Goal: Information Seeking & Learning: Learn about a topic

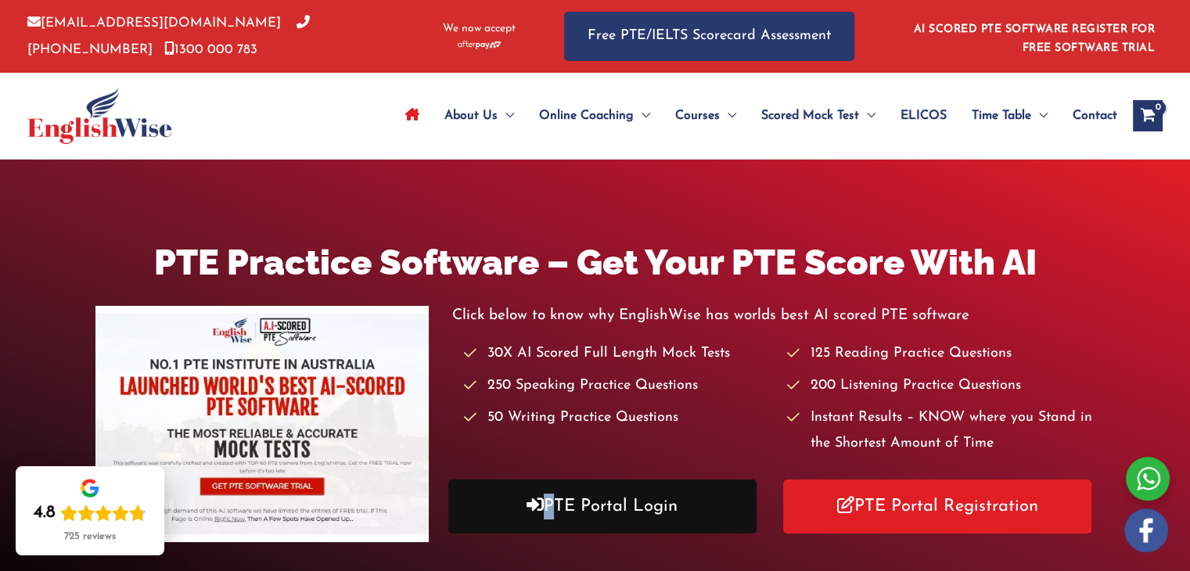
click at [570, 508] on link "PTE Portal Login" at bounding box center [602, 507] width 308 height 54
click at [614, 519] on link "PTE Portal Login" at bounding box center [602, 507] width 308 height 54
click at [625, 519] on link "PTE Portal Login" at bounding box center [602, 507] width 308 height 54
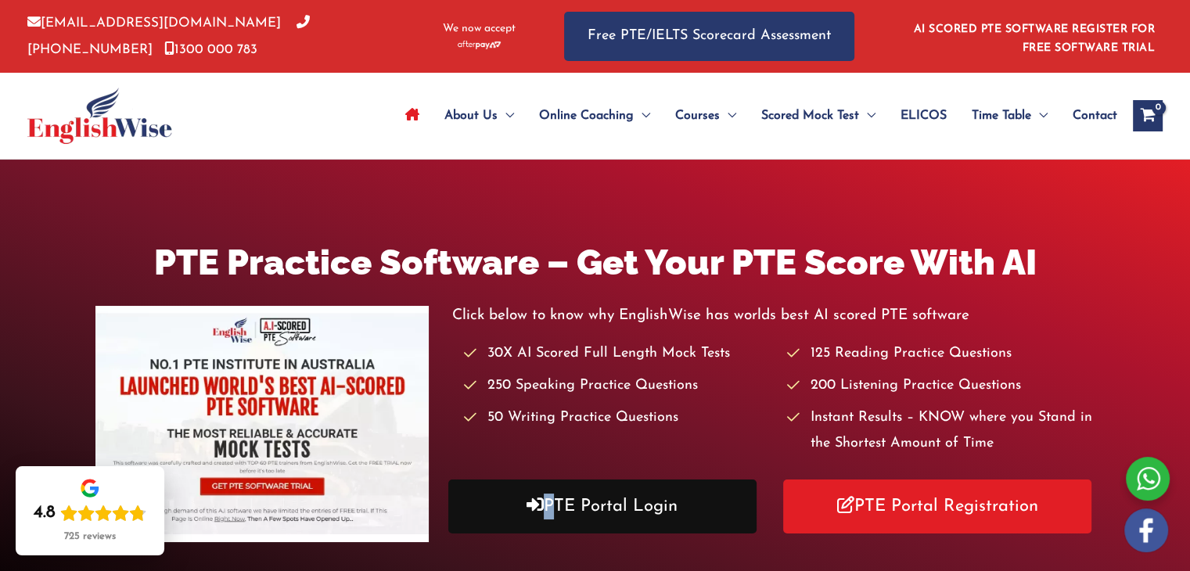
click at [625, 519] on link "PTE Portal Login" at bounding box center [602, 507] width 308 height 54
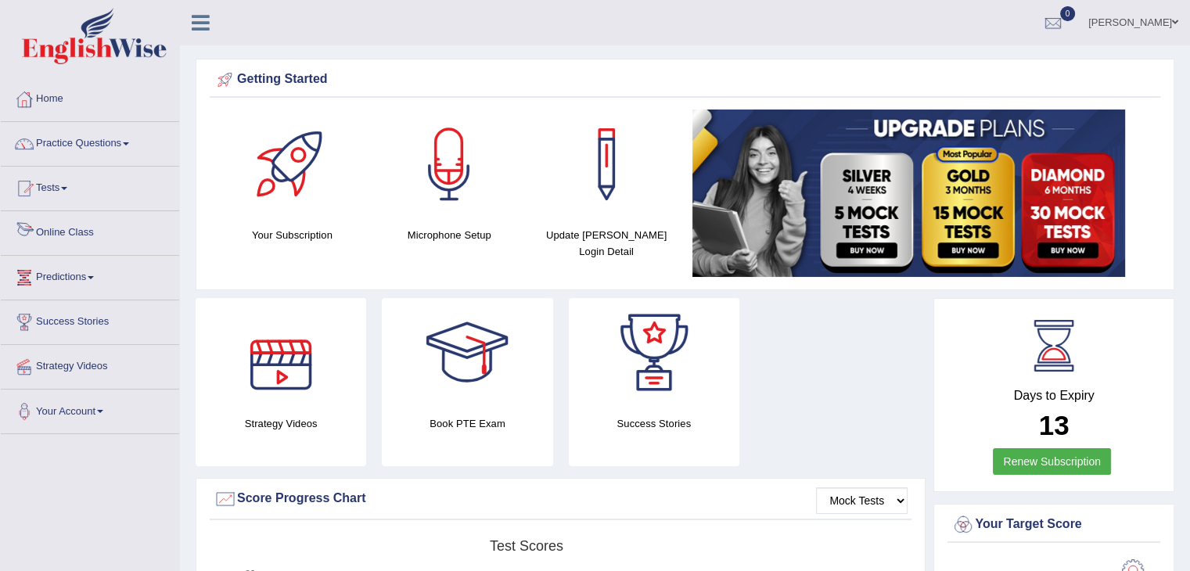
click at [91, 239] on link "Online Class" at bounding box center [90, 230] width 178 height 39
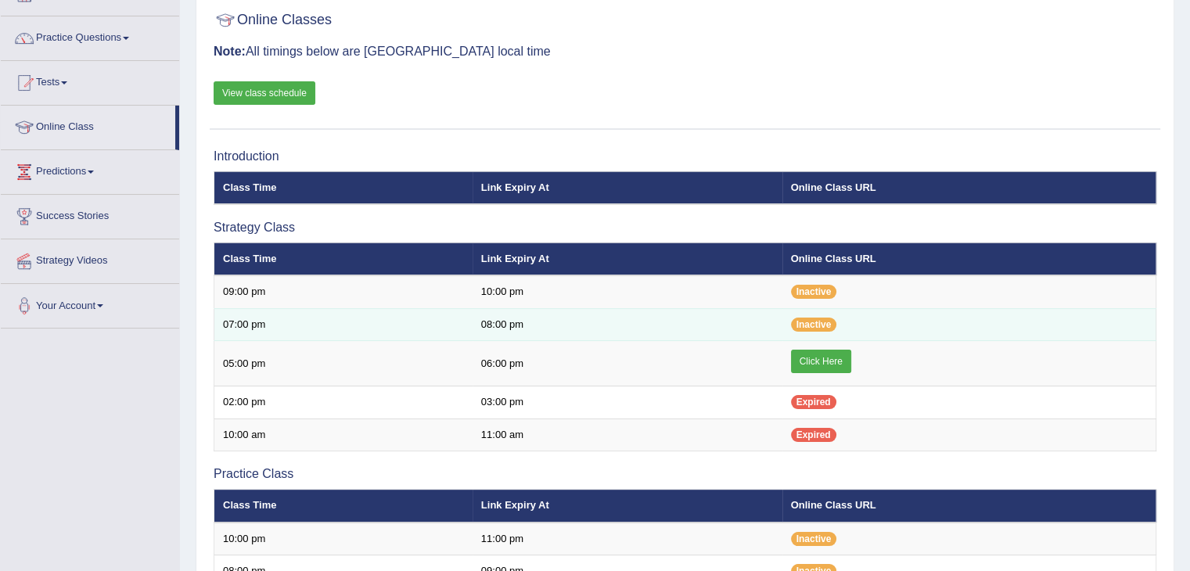
scroll to position [106, 0]
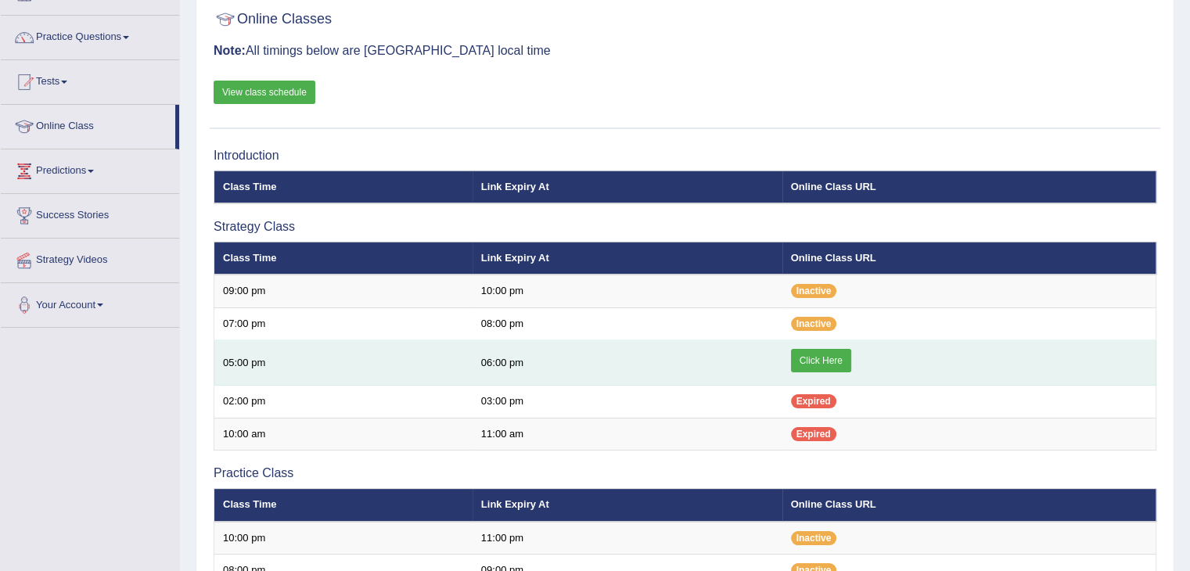
click at [814, 354] on link "Click Here" at bounding box center [821, 360] width 60 height 23
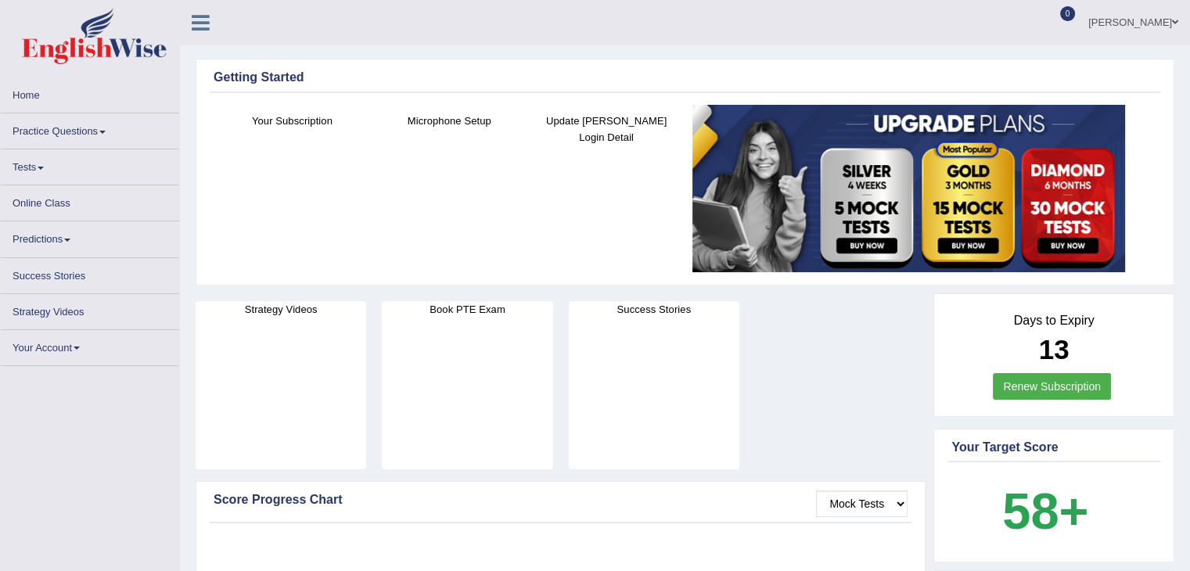
click at [98, 122] on link "Practice Questions" at bounding box center [90, 128] width 178 height 31
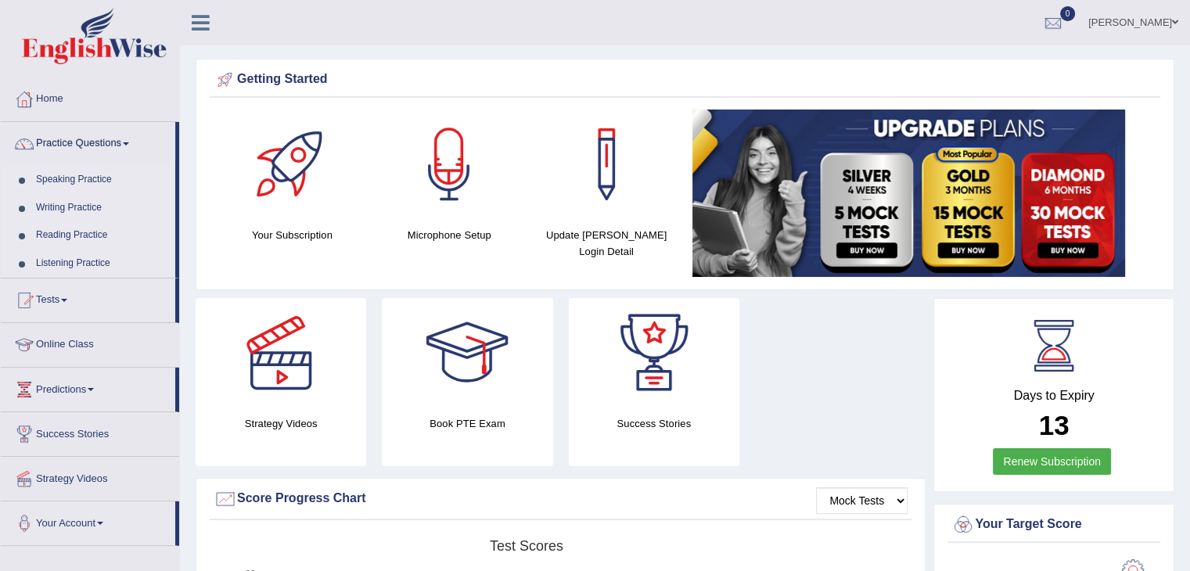
click at [85, 179] on link "Speaking Practice" at bounding box center [102, 180] width 146 height 28
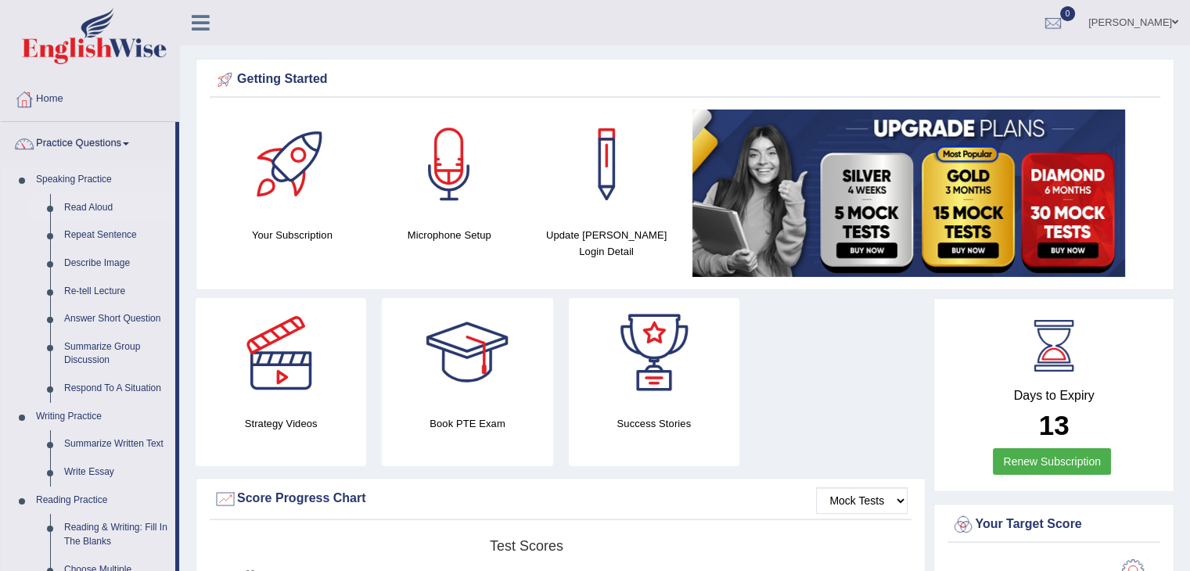
click at [94, 210] on link "Read Aloud" at bounding box center [116, 208] width 118 height 28
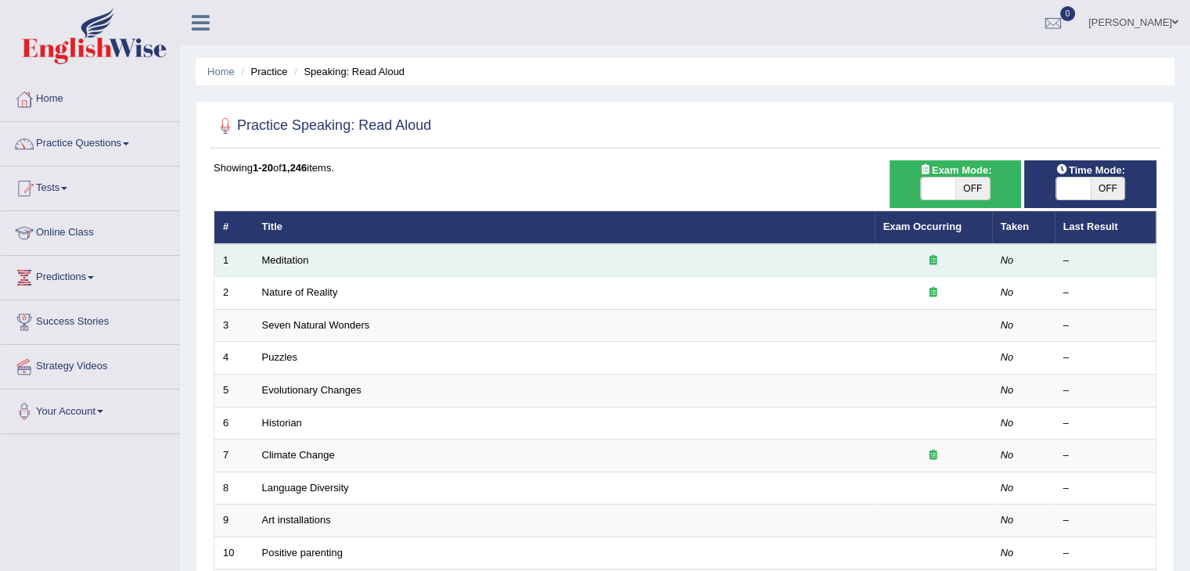
click at [404, 257] on td "Meditation" at bounding box center [563, 260] width 621 height 33
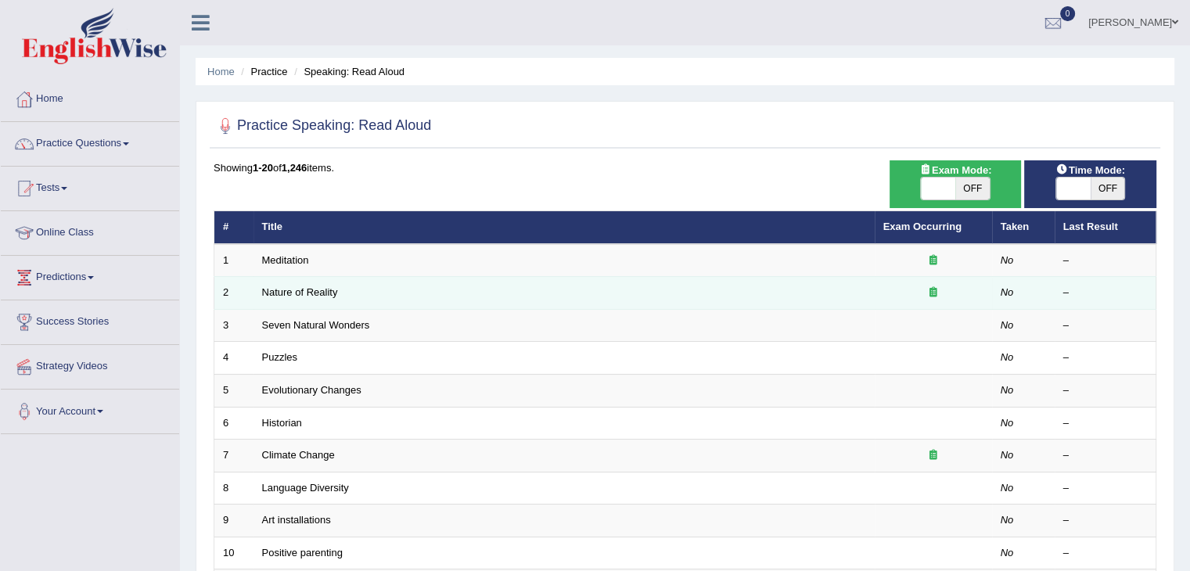
click at [430, 297] on td "Nature of Reality" at bounding box center [563, 293] width 621 height 33
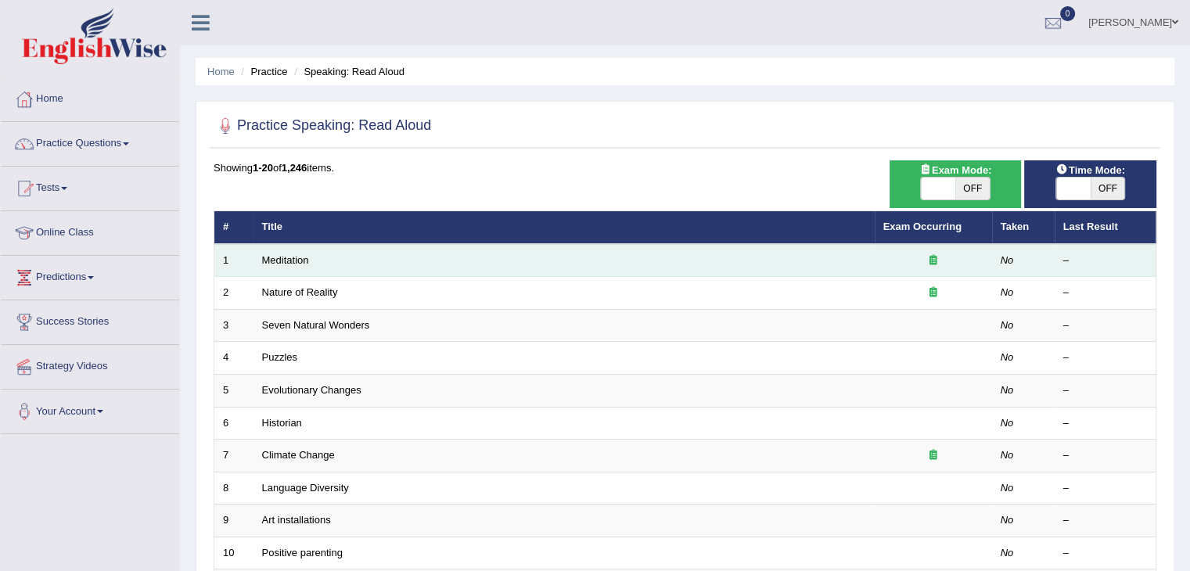
click at [406, 254] on td "Meditation" at bounding box center [563, 260] width 621 height 33
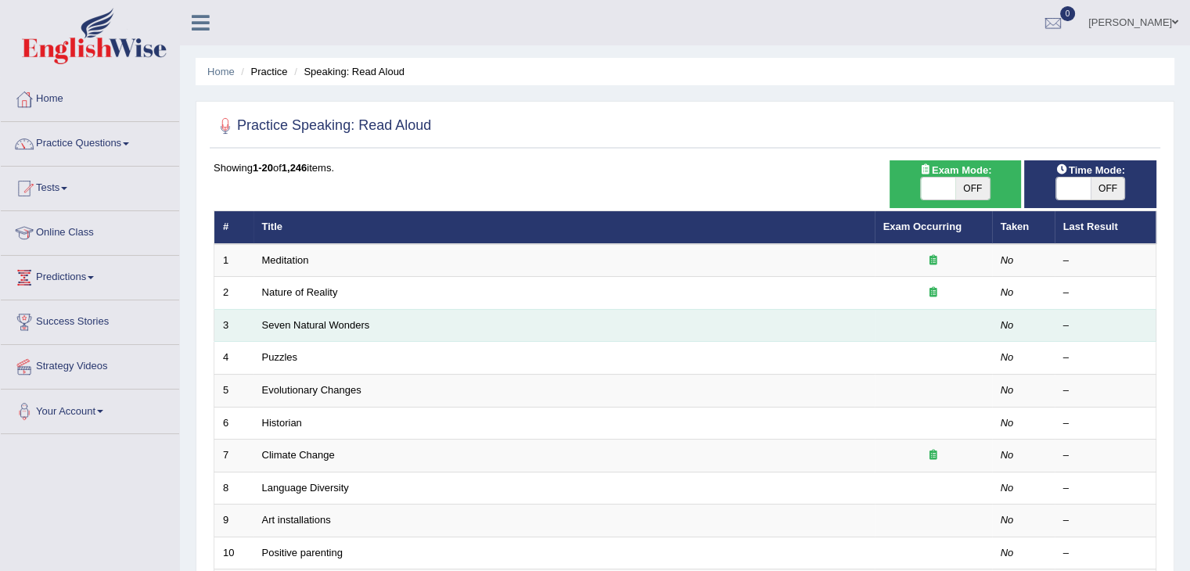
click at [388, 321] on td "Seven Natural Wonders" at bounding box center [563, 325] width 621 height 33
click at [302, 319] on link "Seven Natural Wonders" at bounding box center [316, 325] width 108 height 12
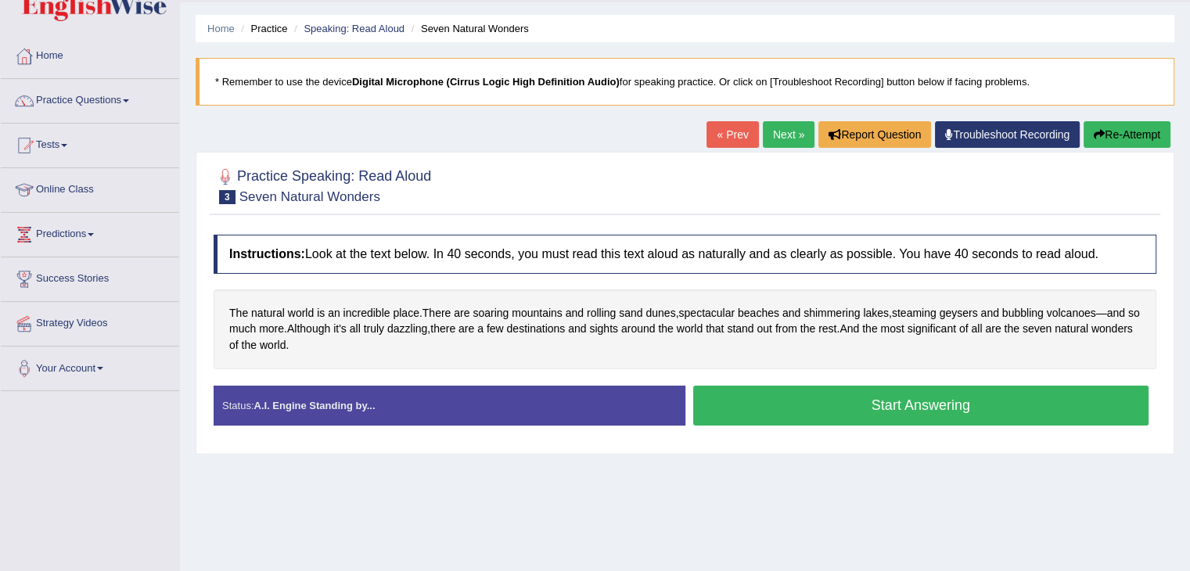
scroll to position [45, 0]
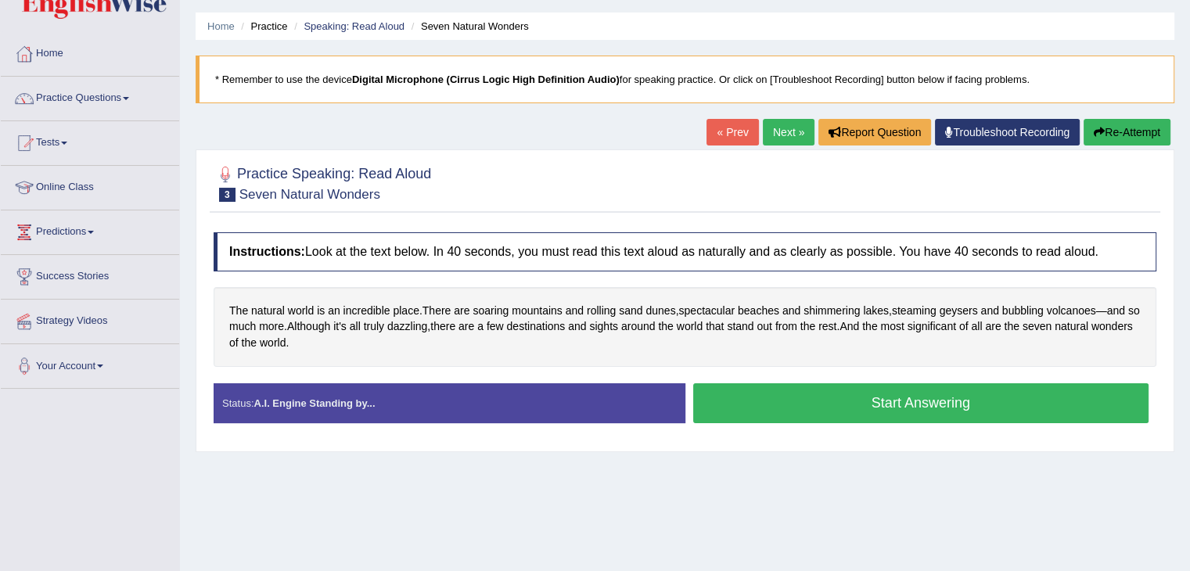
click at [724, 132] on link "« Prev" at bounding box center [732, 132] width 52 height 27
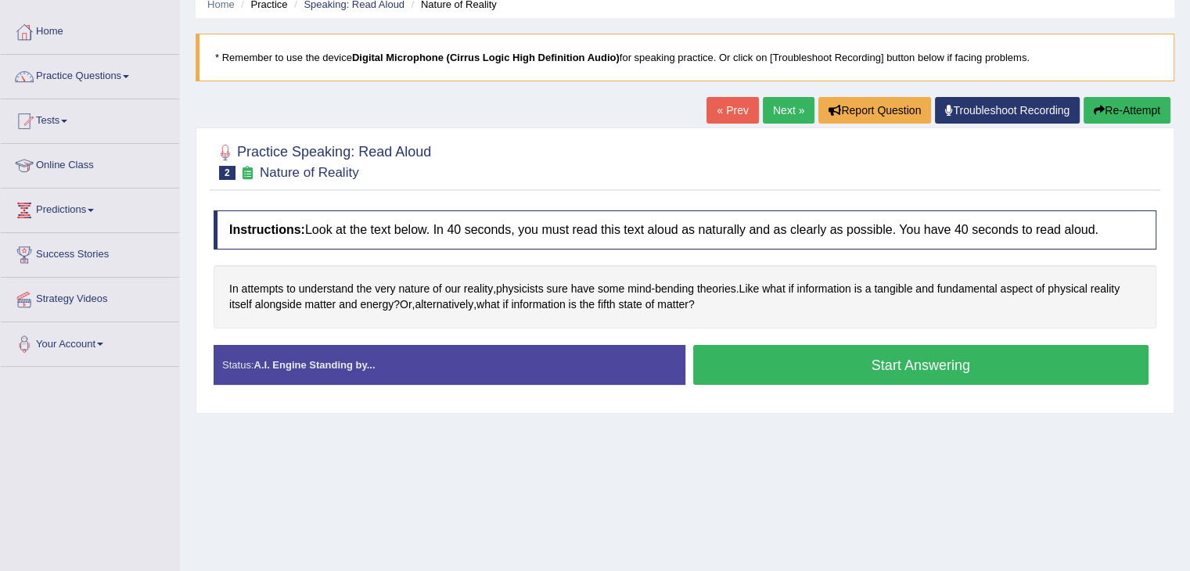
scroll to position [69, 0]
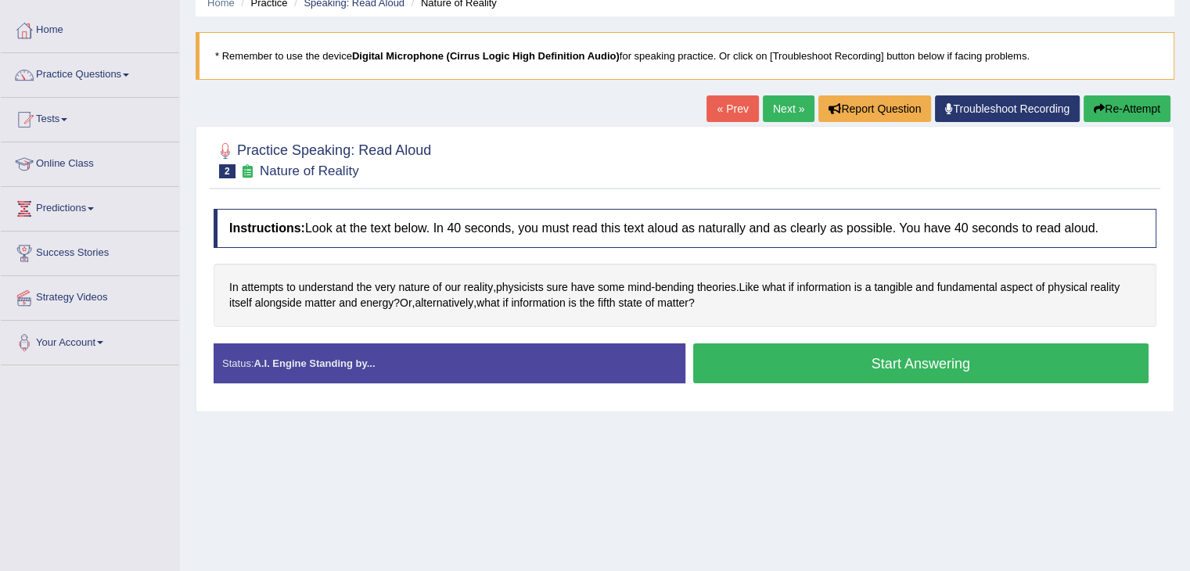
click at [724, 106] on link "« Prev" at bounding box center [732, 108] width 52 height 27
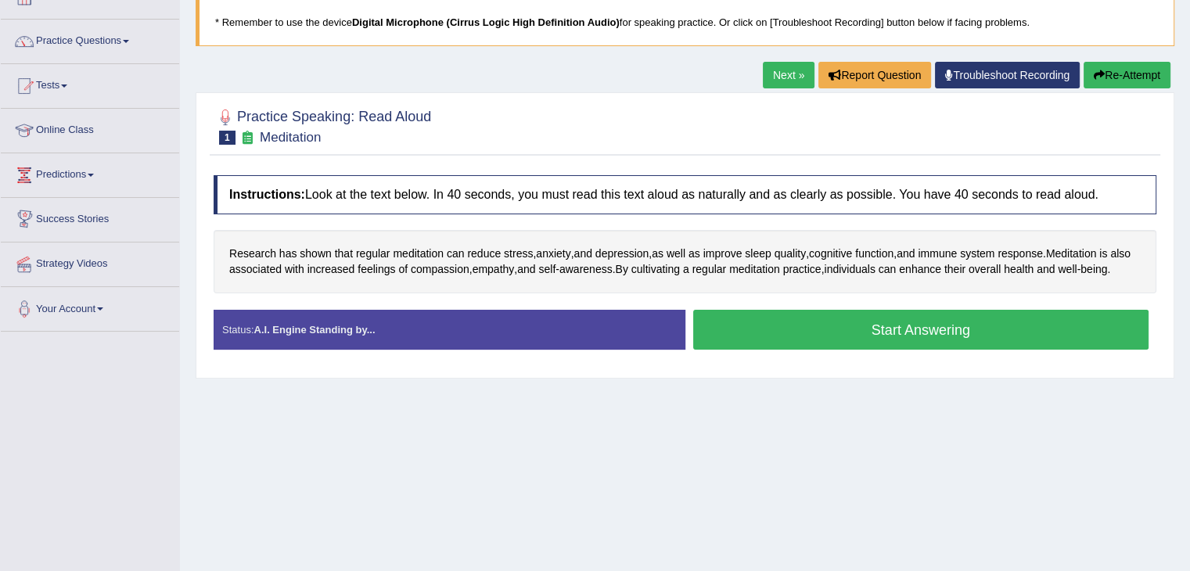
scroll to position [110, 0]
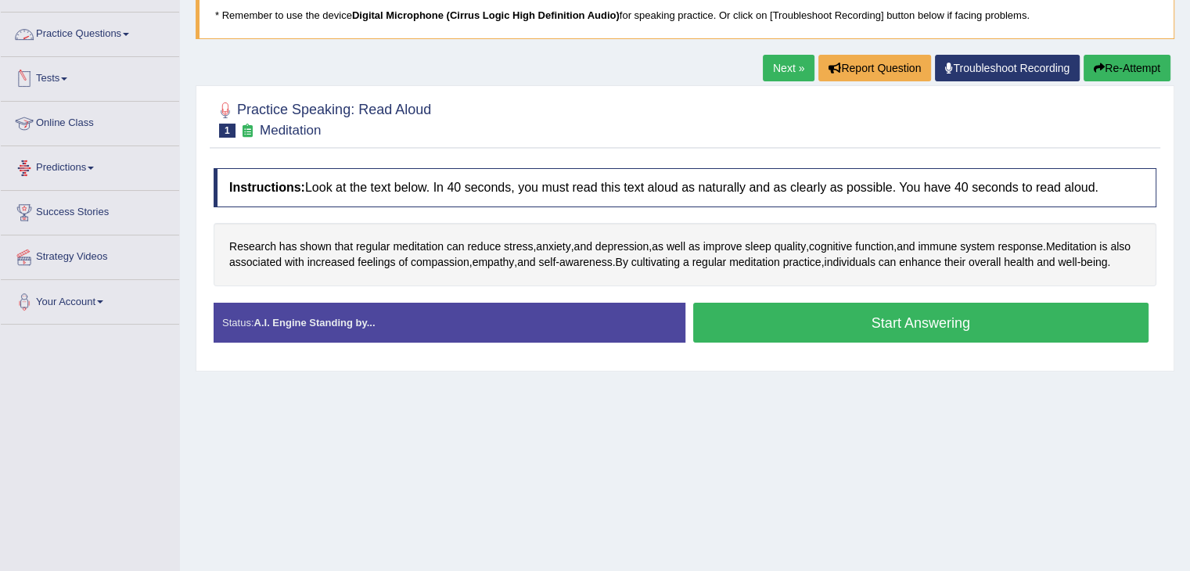
click at [122, 32] on link "Practice Questions" at bounding box center [90, 32] width 178 height 39
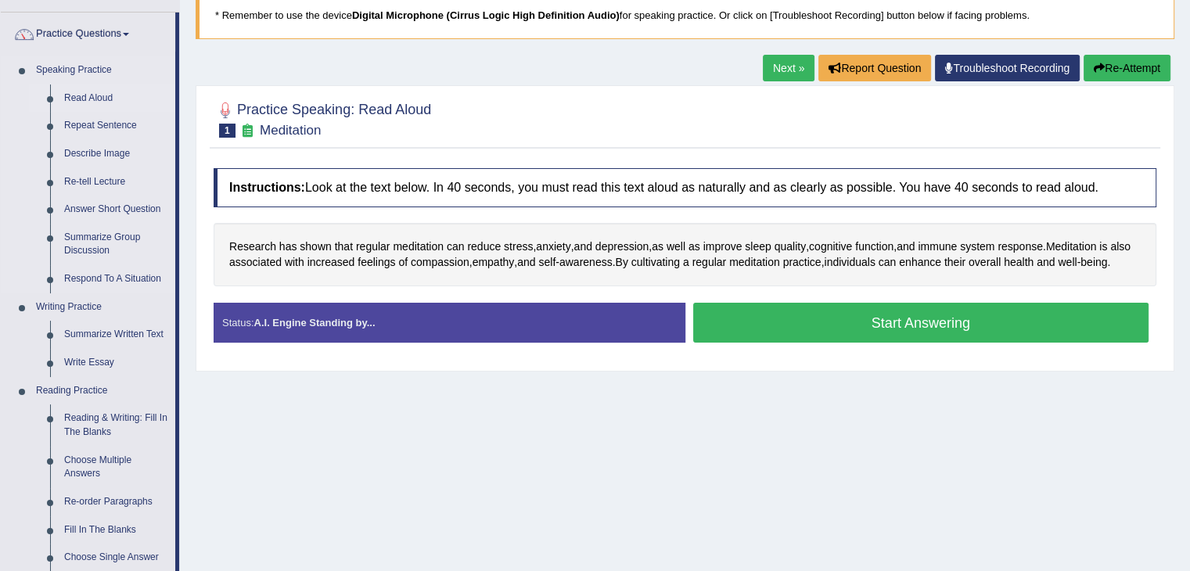
click at [99, 98] on link "Read Aloud" at bounding box center [116, 98] width 118 height 28
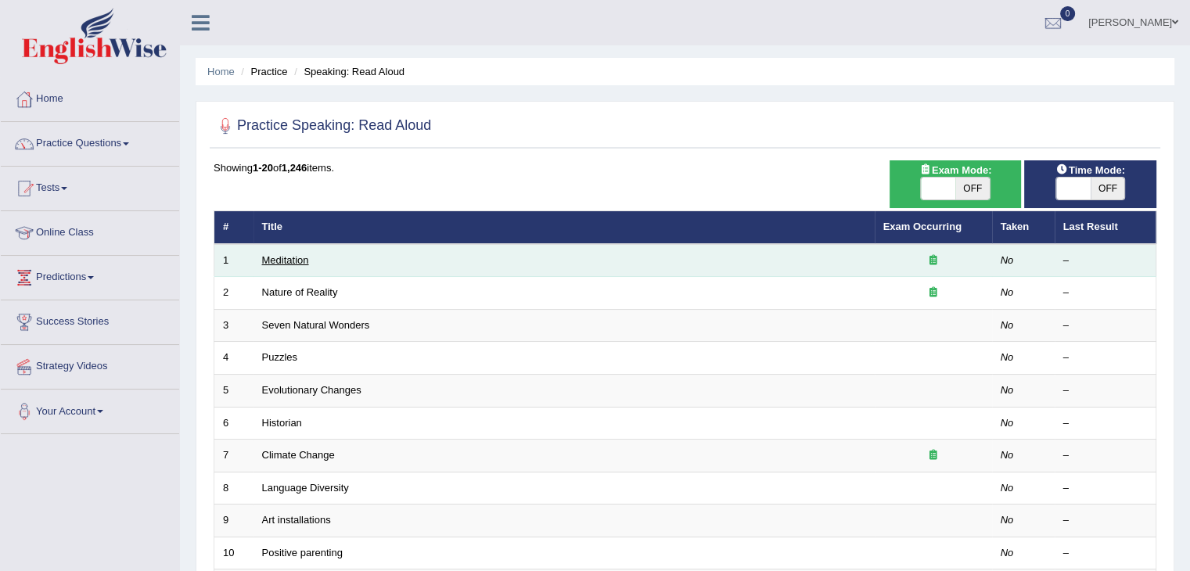
click at [278, 258] on link "Meditation" at bounding box center [285, 260] width 47 height 12
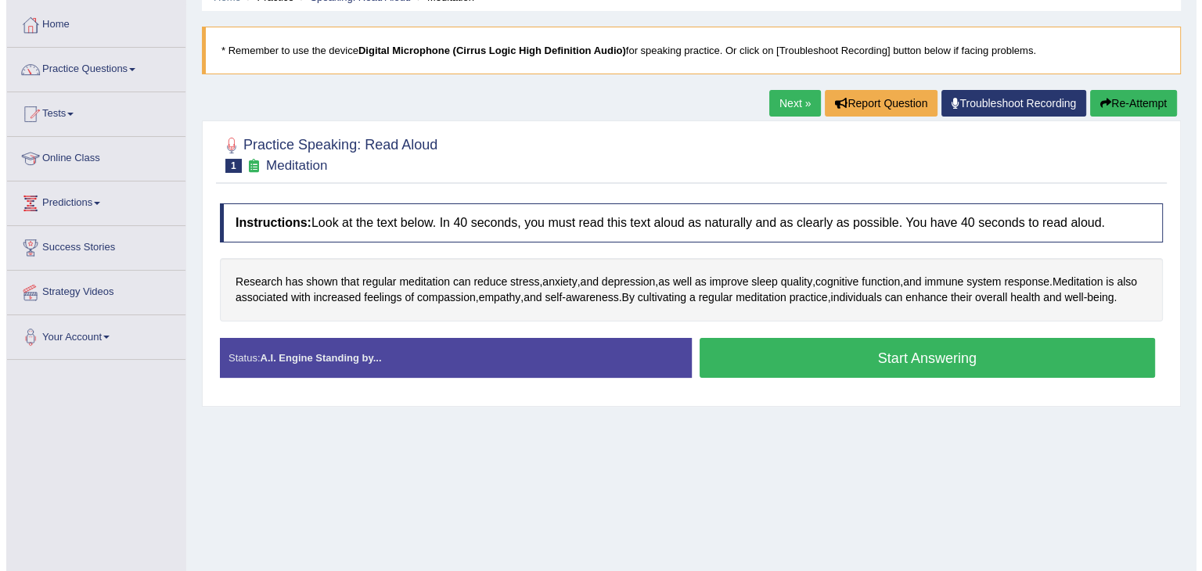
scroll to position [86, 0]
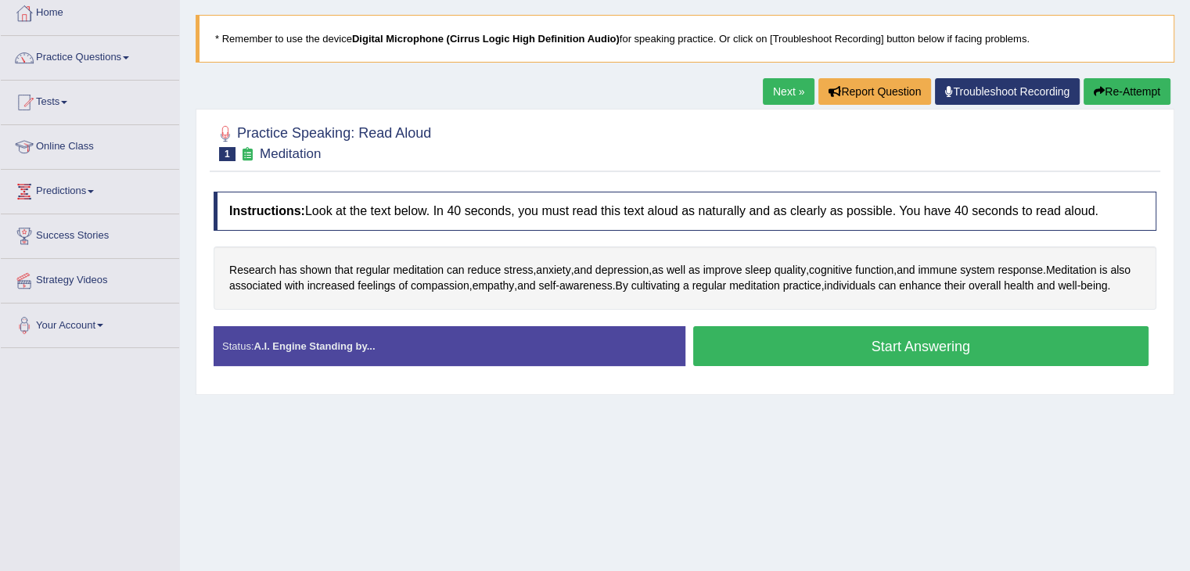
click at [860, 366] on button "Start Answering" at bounding box center [921, 346] width 456 height 40
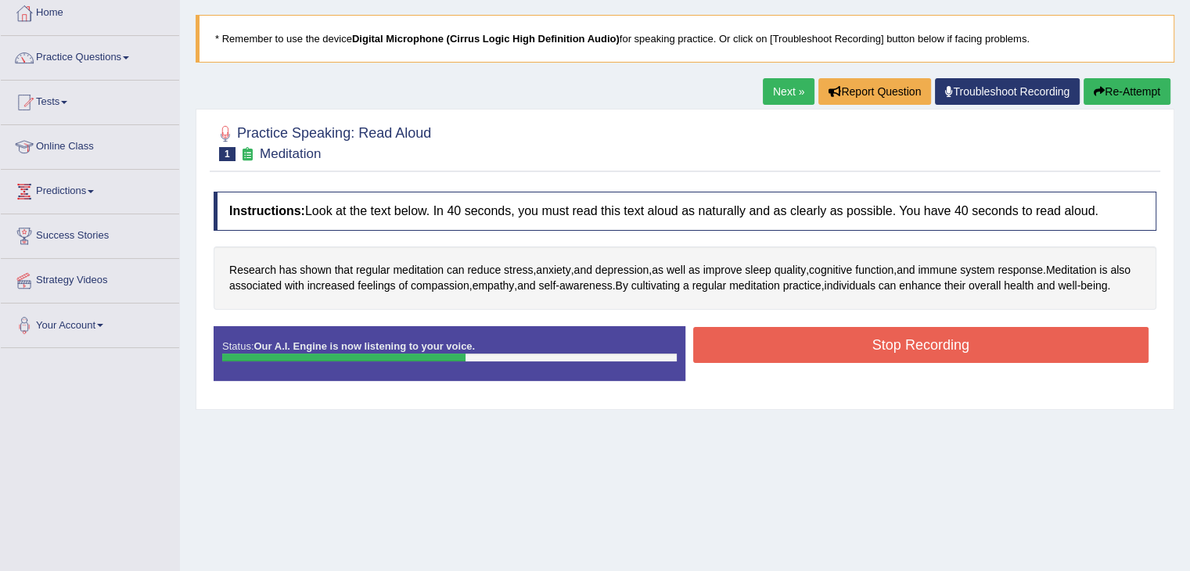
click at [857, 363] on button "Stop Recording" at bounding box center [921, 345] width 456 height 36
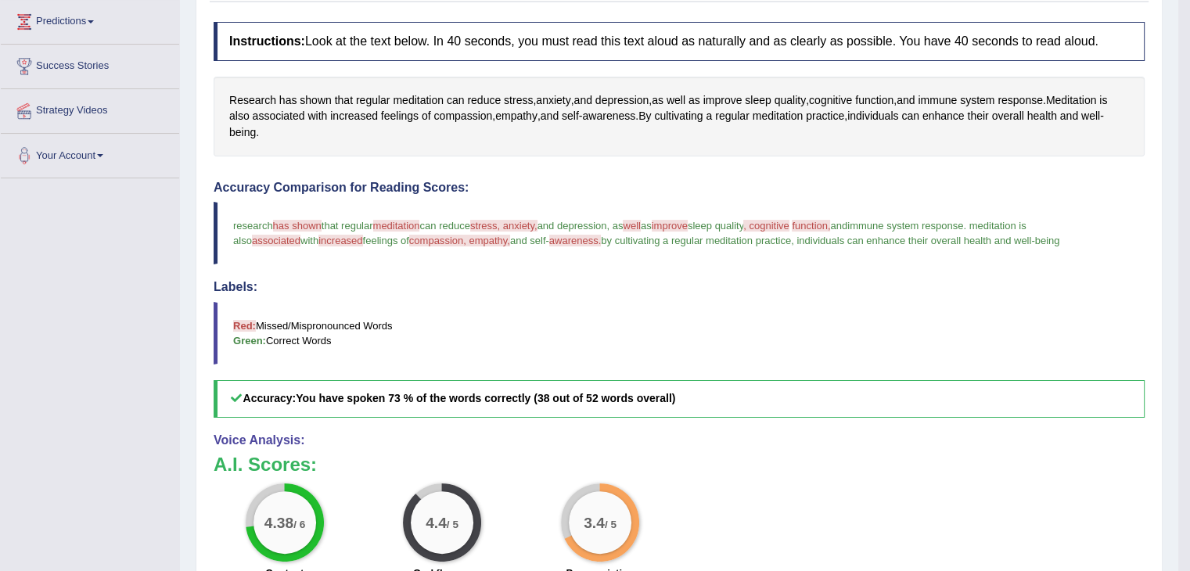
scroll to position [0, 0]
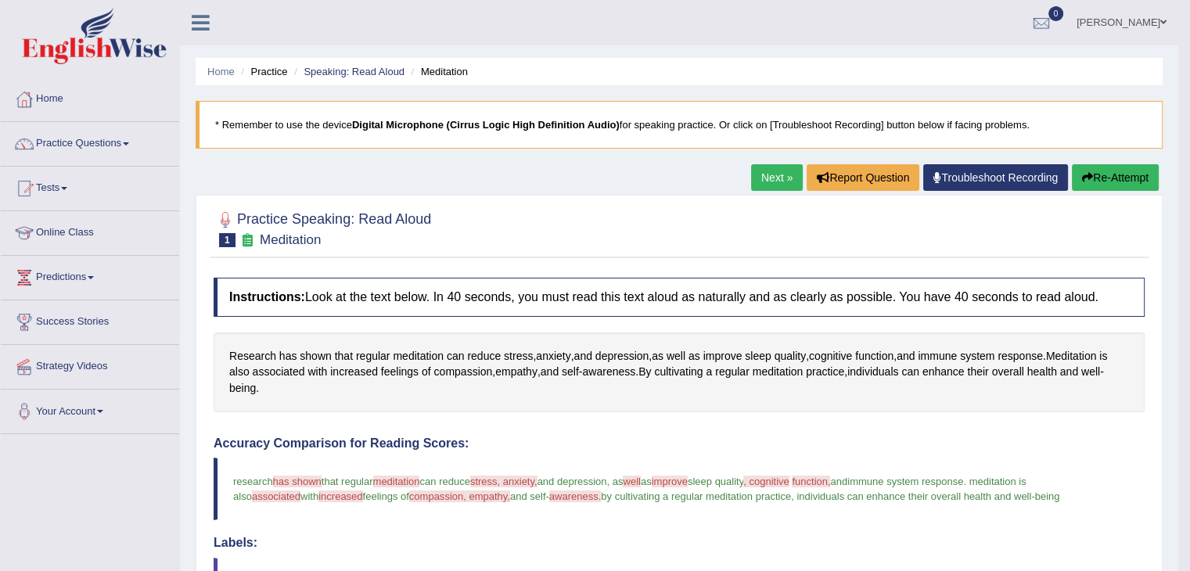
click at [764, 179] on link "Next »" at bounding box center [777, 177] width 52 height 27
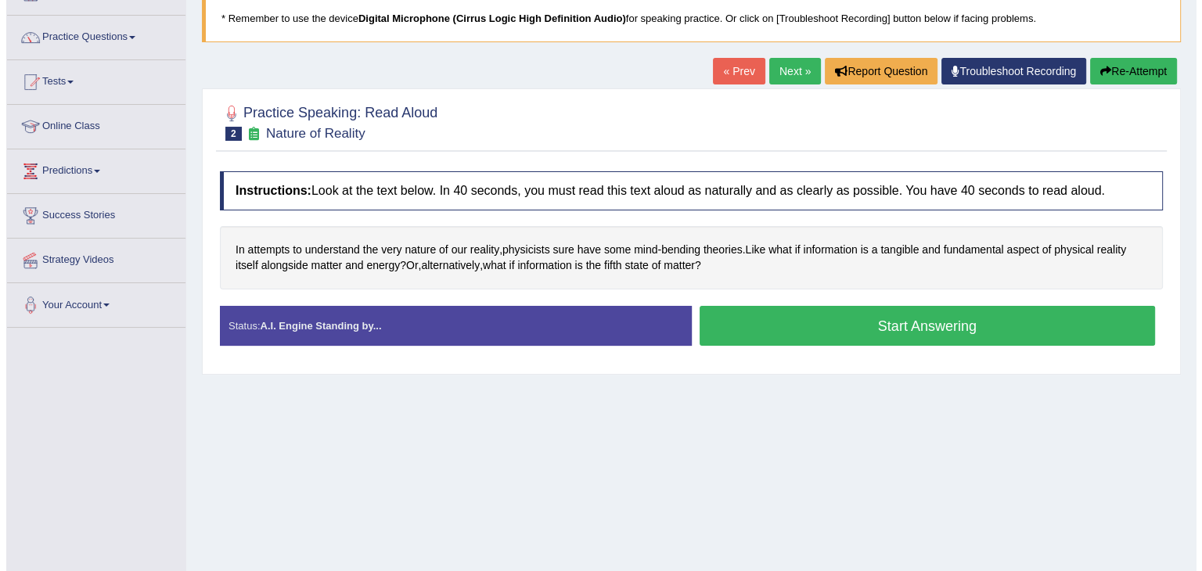
scroll to position [125, 0]
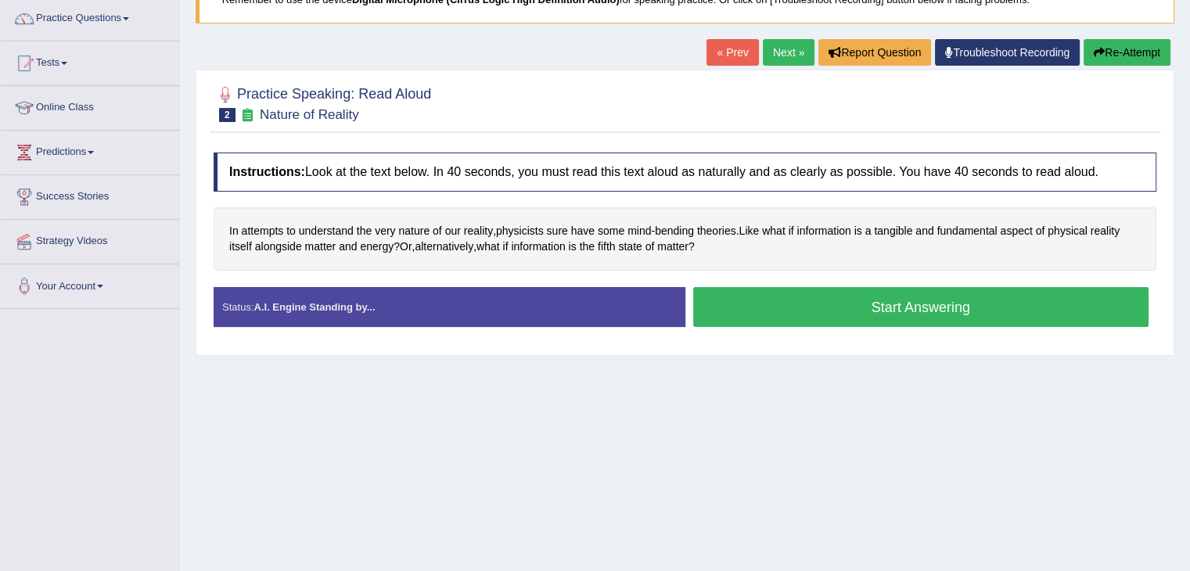
click at [806, 307] on button "Start Answering" at bounding box center [921, 307] width 456 height 40
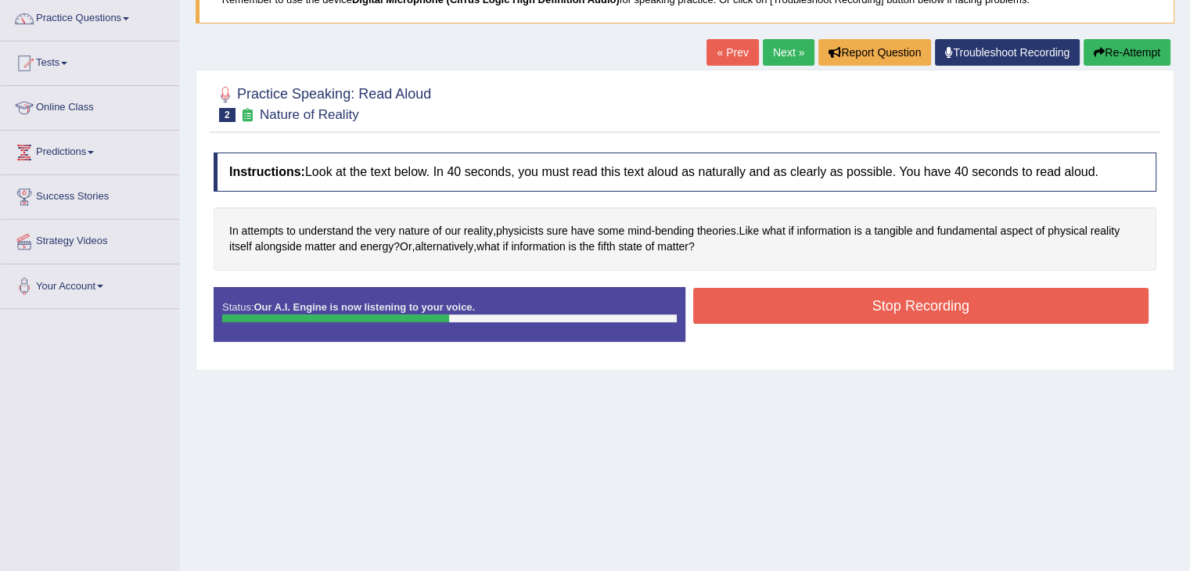
click at [832, 311] on button "Stop Recording" at bounding box center [921, 306] width 456 height 36
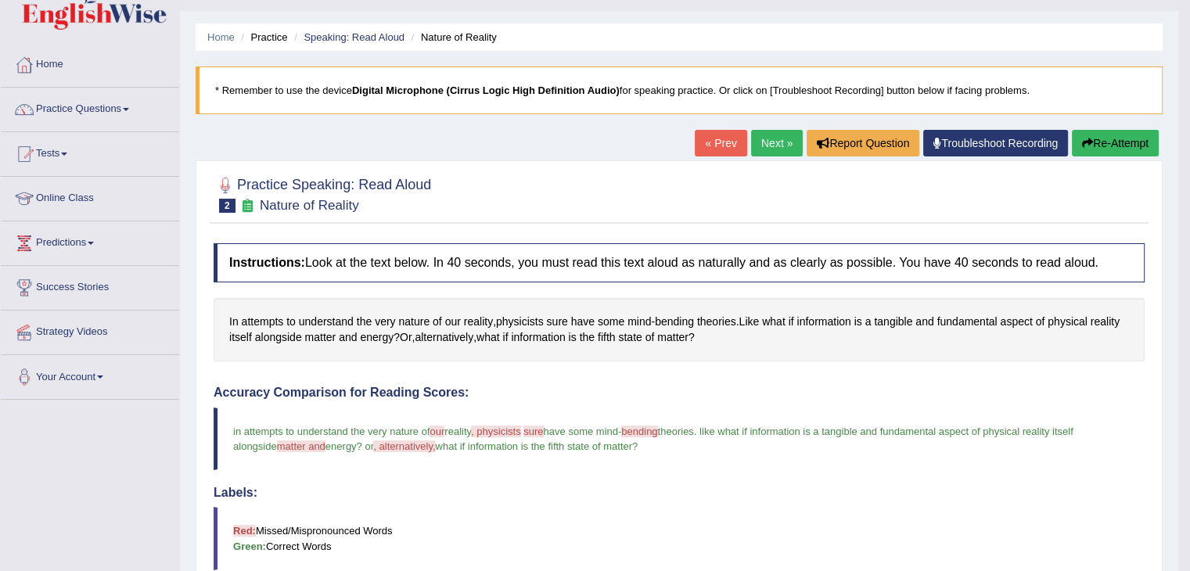
scroll to position [0, 0]
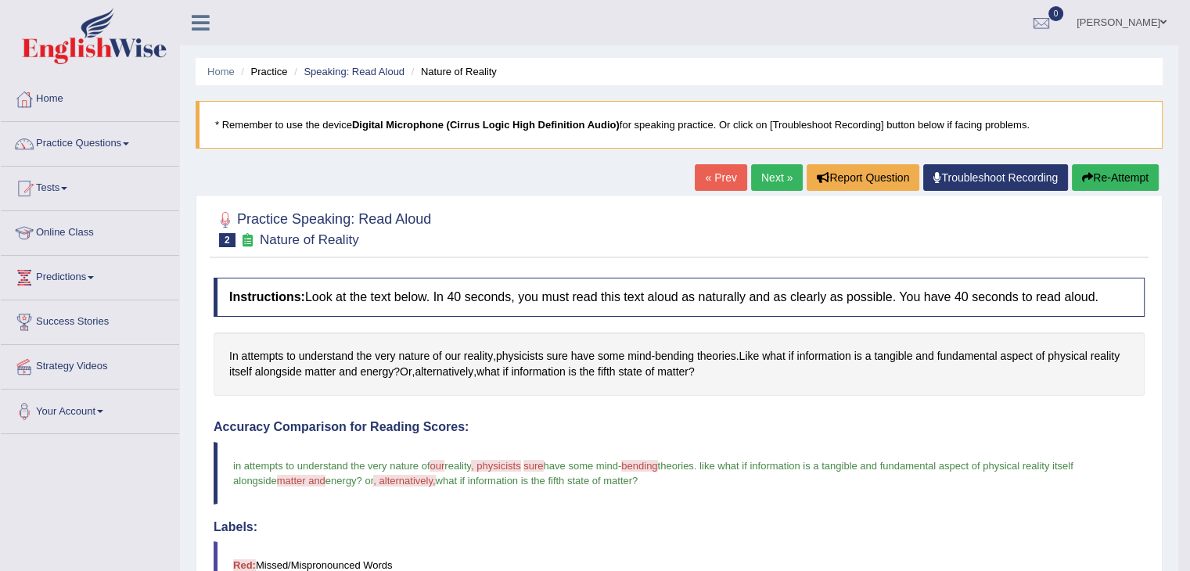
click at [706, 180] on link "« Prev" at bounding box center [721, 177] width 52 height 27
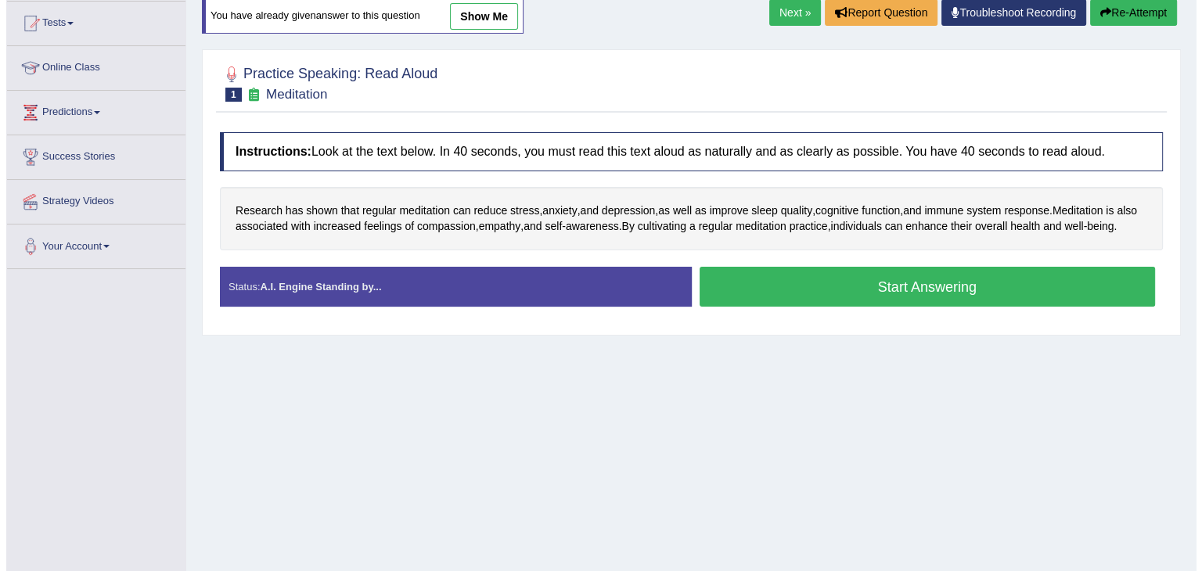
scroll to position [166, 0]
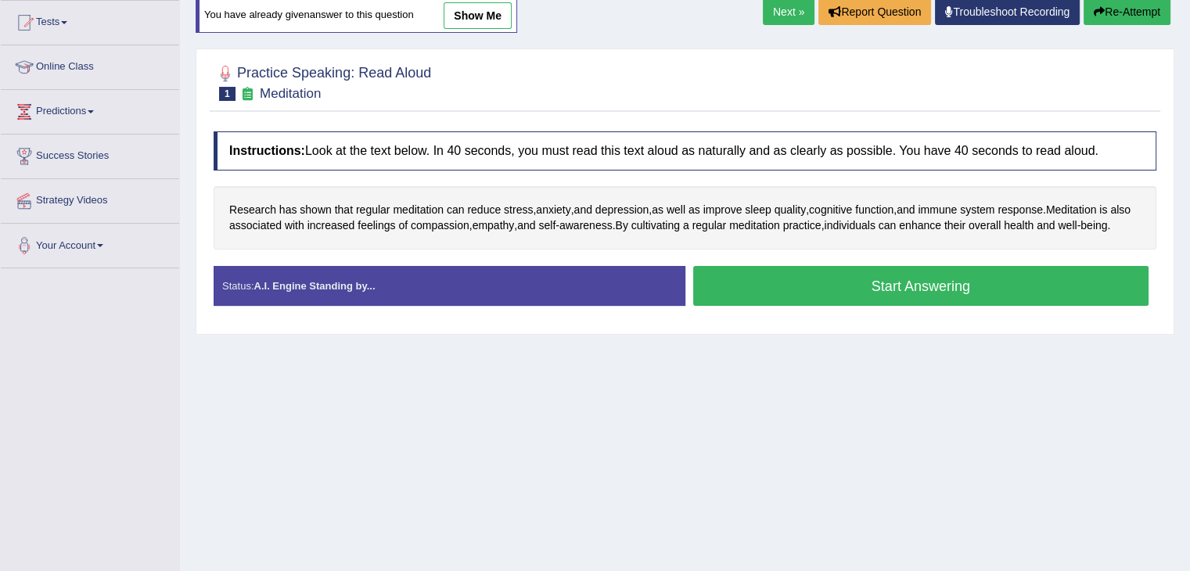
click at [792, 297] on button "Start Answering" at bounding box center [921, 286] width 456 height 40
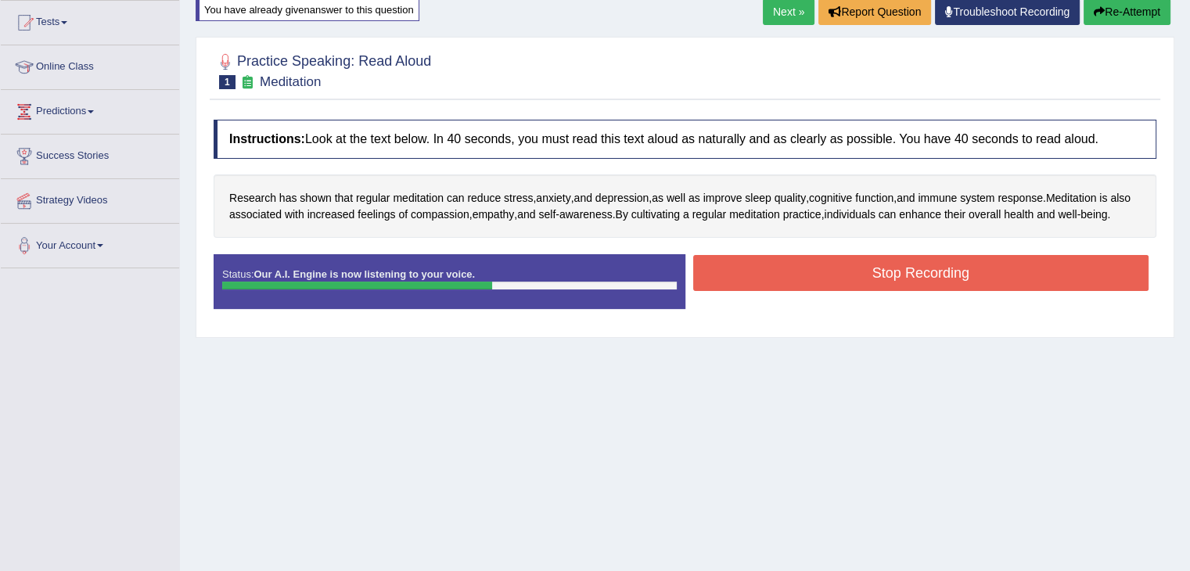
click at [800, 291] on button "Stop Recording" at bounding box center [921, 273] width 456 height 36
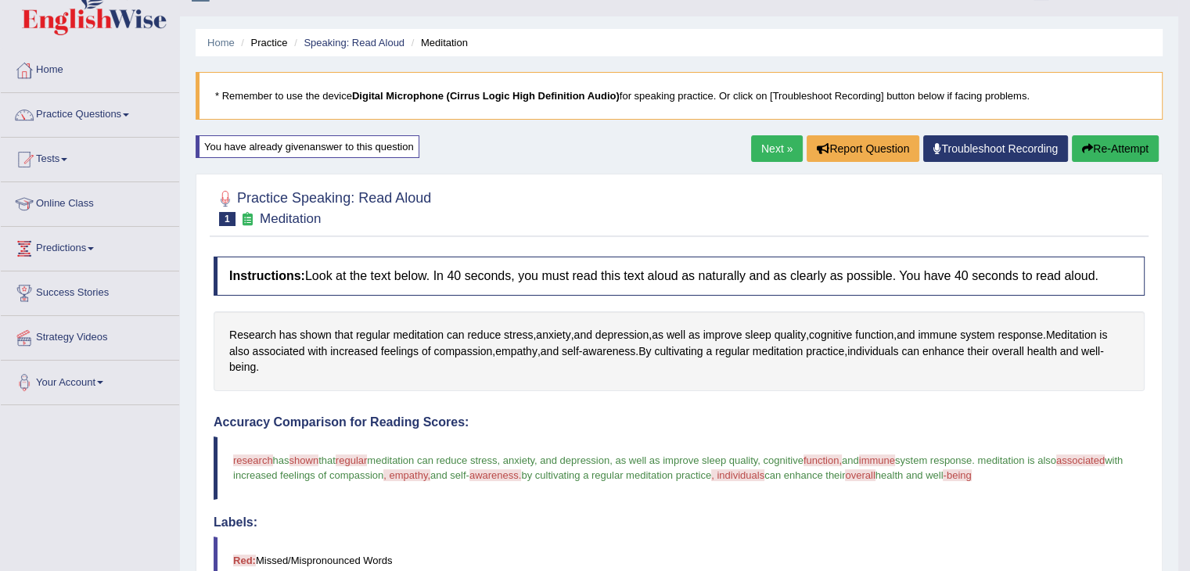
scroll to position [21, 0]
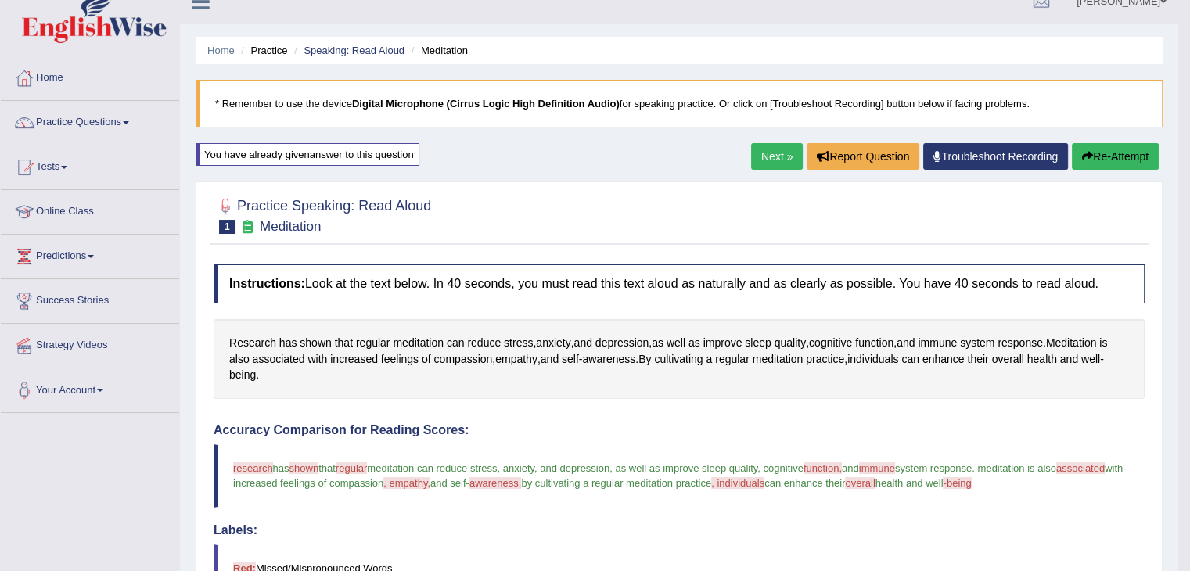
click at [1101, 151] on button "Re-Attempt" at bounding box center [1115, 156] width 87 height 27
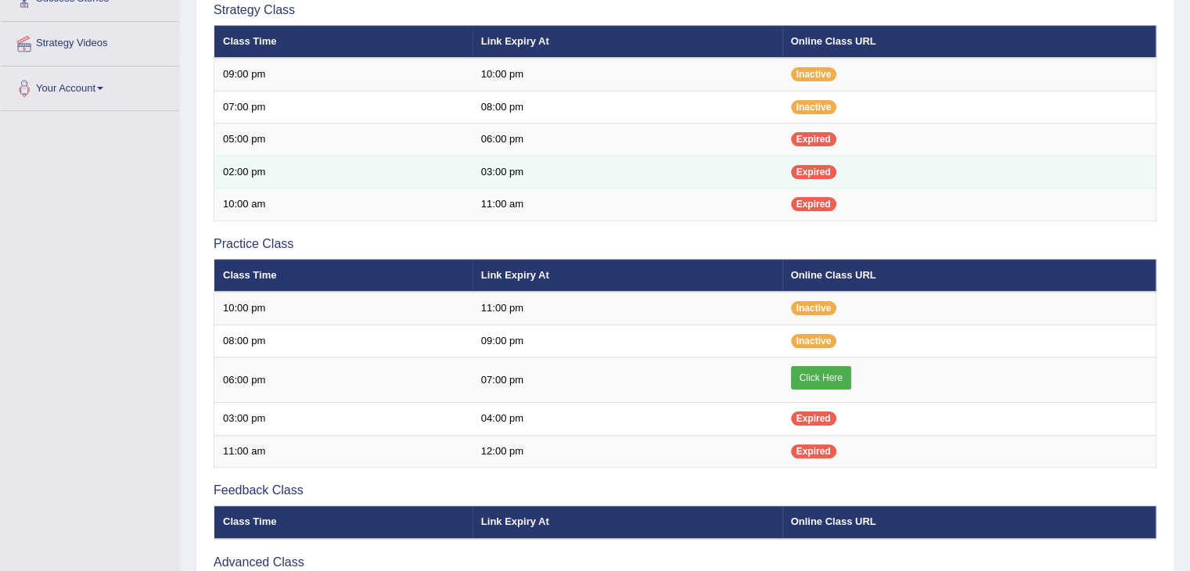
scroll to position [324, 0]
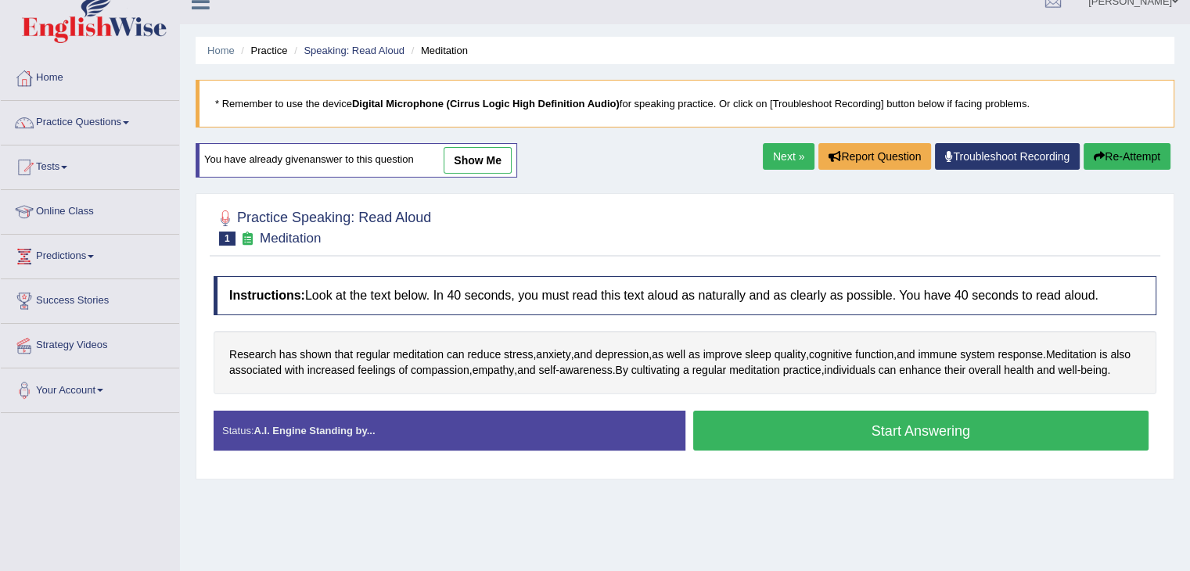
click at [864, 451] on button "Start Answering" at bounding box center [921, 431] width 456 height 40
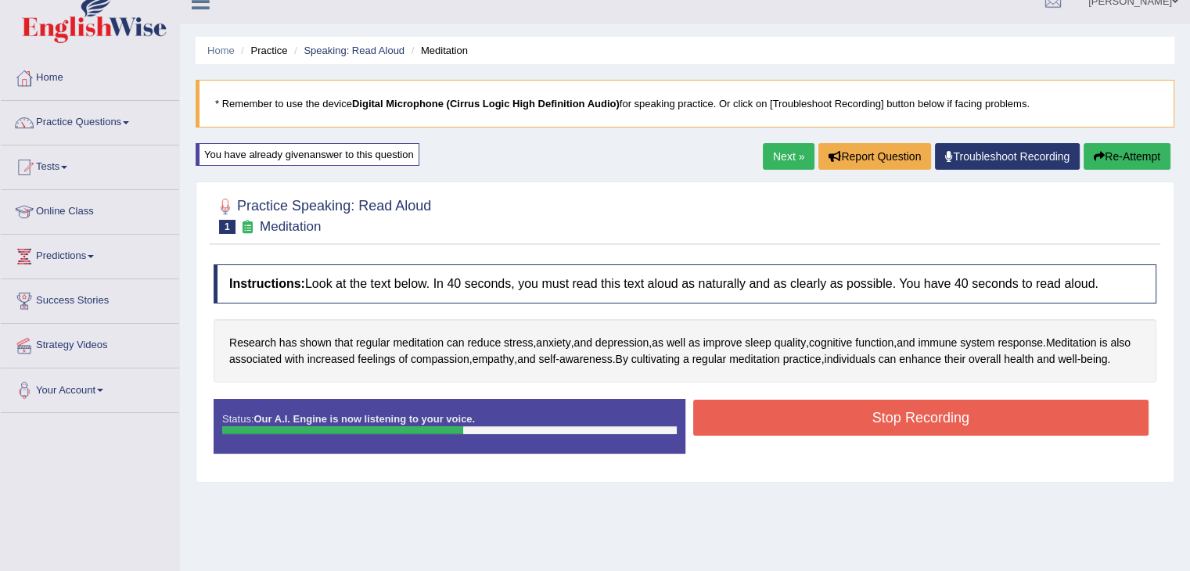
click at [853, 424] on button "Stop Recording" at bounding box center [921, 418] width 456 height 36
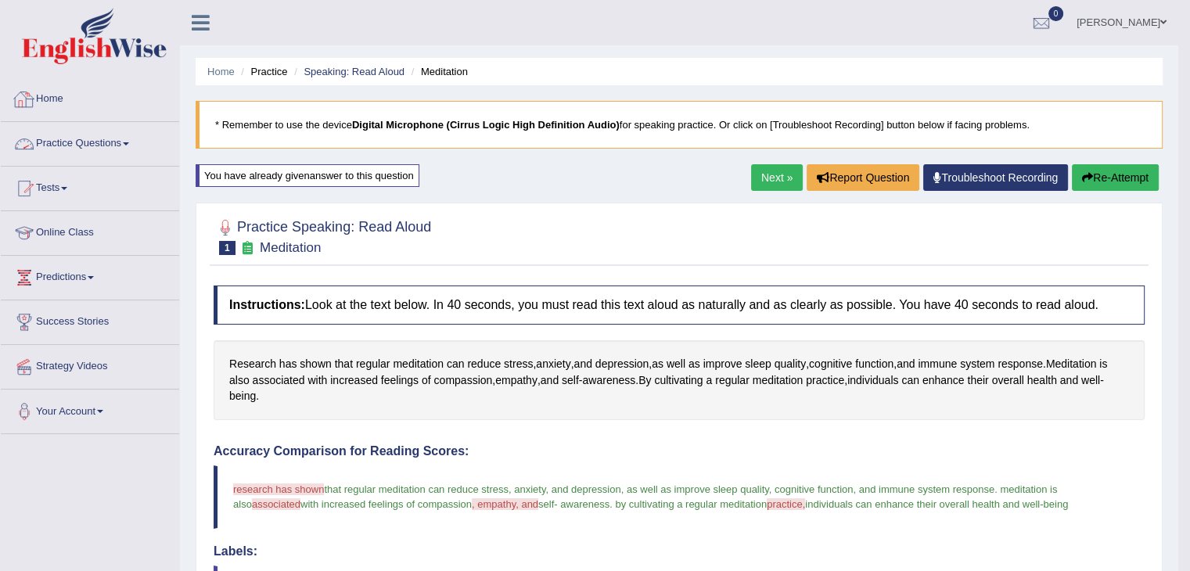
click at [77, 106] on link "Home" at bounding box center [90, 96] width 178 height 39
